Goal: Information Seeking & Learning: Learn about a topic

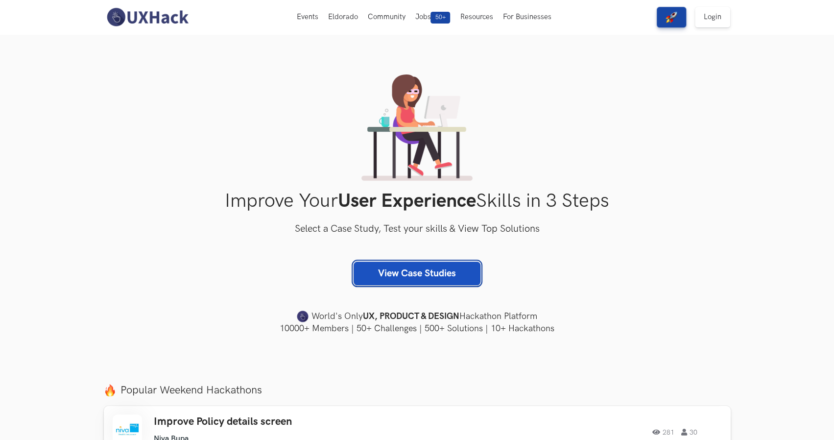
click at [420, 274] on link "View Case Studies" at bounding box center [417, 274] width 127 height 24
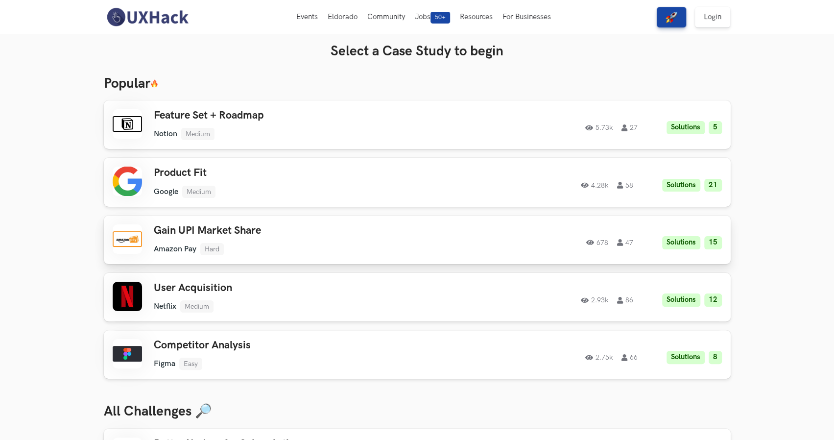
click at [270, 231] on h3 "Gain UPI Market Share" at bounding box center [293, 230] width 278 height 13
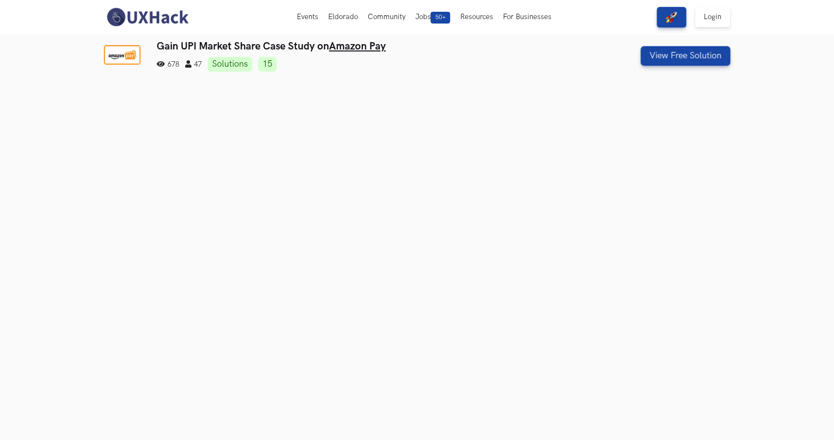
scroll to position [52, 0]
